Goal: Find specific page/section: Find specific page/section

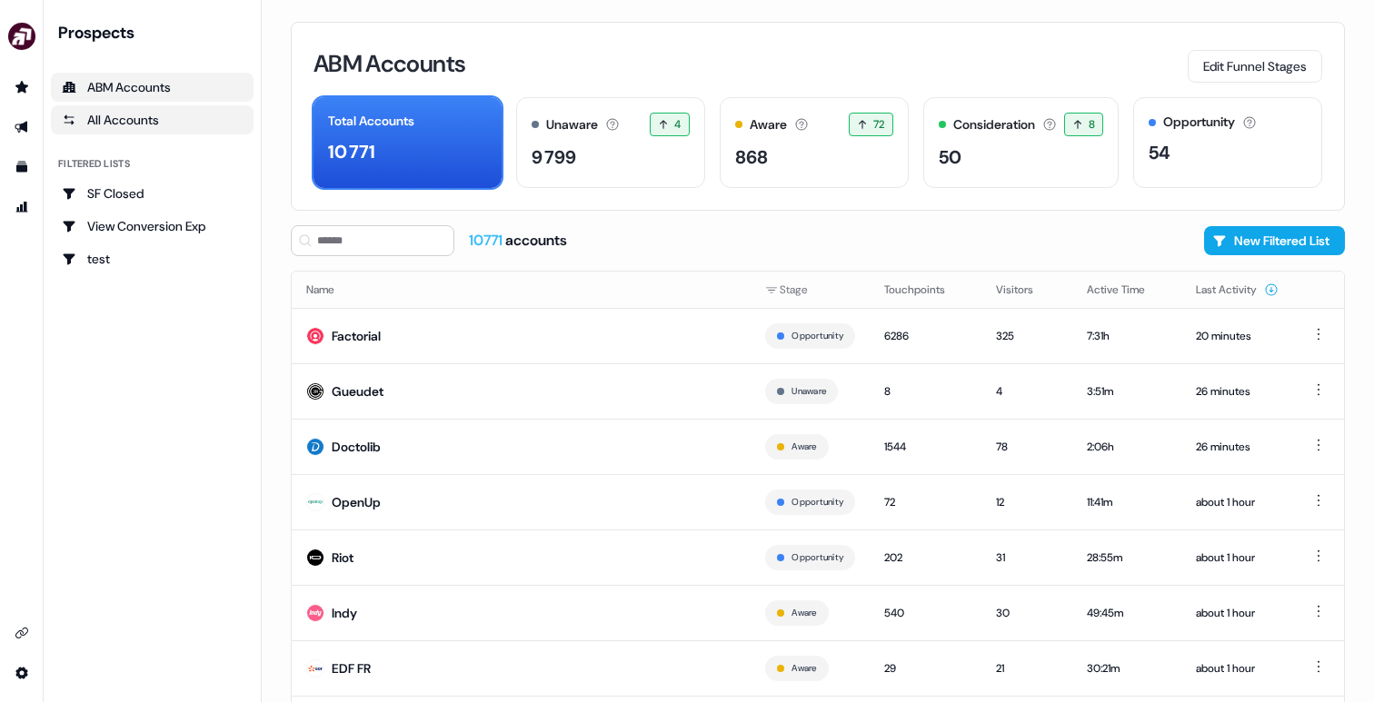
click at [173, 109] on link "All Accounts" at bounding box center [152, 119] width 203 height 29
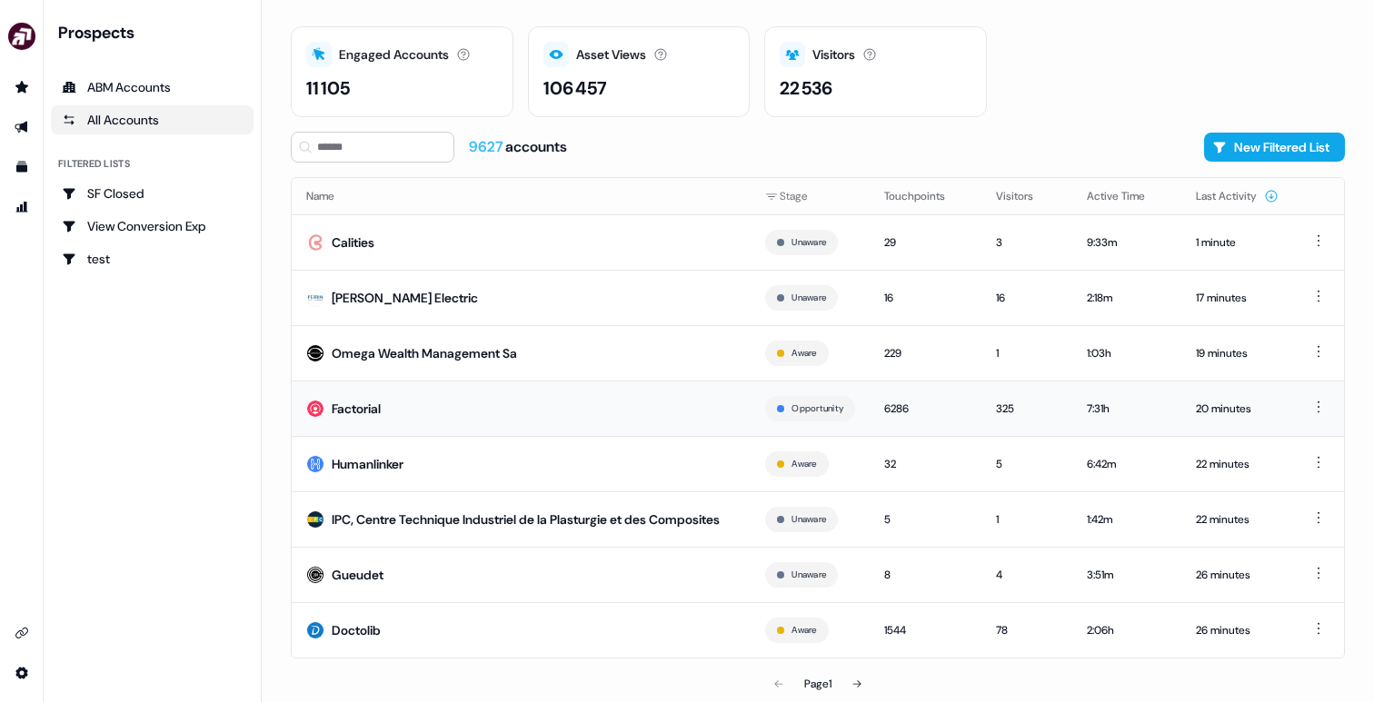
scroll to position [58, 0]
click at [534, 216] on td "Calities" at bounding box center [521, 241] width 459 height 55
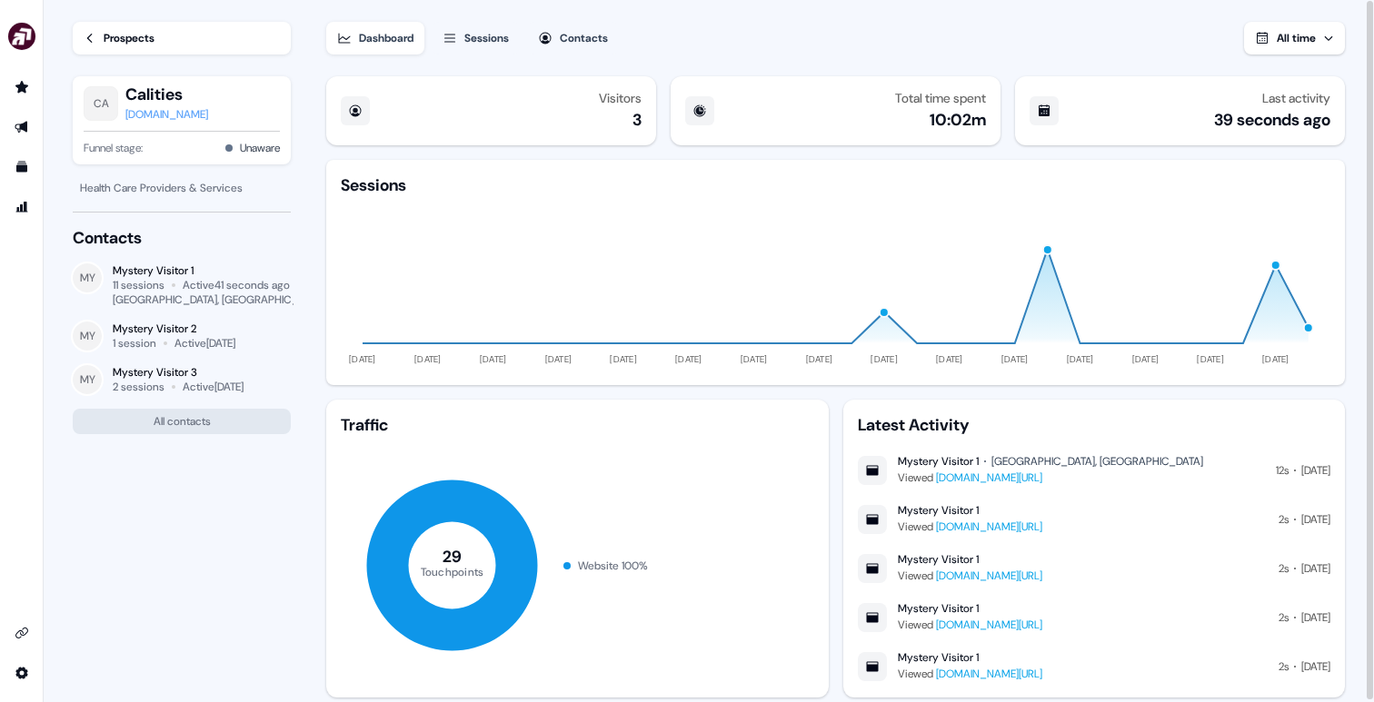
click at [498, 46] on div "Sessions" at bounding box center [486, 38] width 45 height 18
